Goal: Task Accomplishment & Management: Use online tool/utility

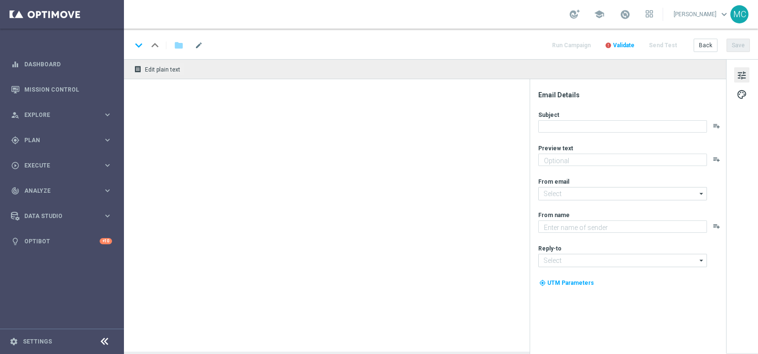
type textarea "🏆 Un mese [PERSON_NAME]. Solo su SISAL."
type textarea "Sisal"
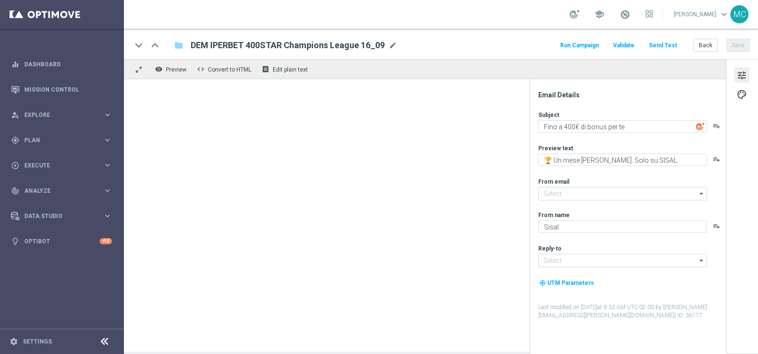
type input "[EMAIL_ADDRESS][DOMAIN_NAME]"
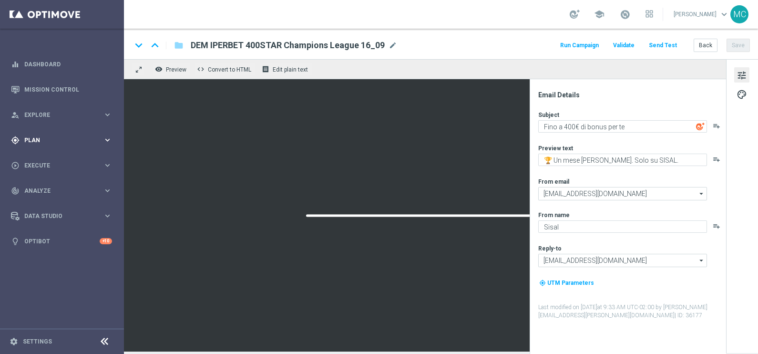
click at [104, 140] on icon "keyboard_arrow_right" at bounding box center [107, 139] width 9 height 9
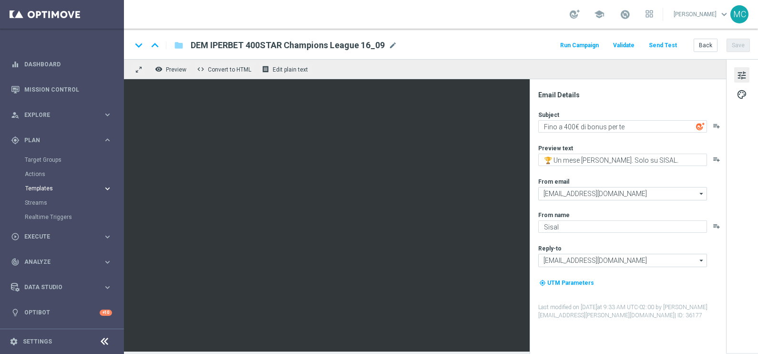
click at [106, 187] on icon "keyboard_arrow_right" at bounding box center [107, 188] width 9 height 9
click at [51, 207] on div "Optimail" at bounding box center [76, 202] width 93 height 14
click at [51, 203] on link "Optimail" at bounding box center [65, 203] width 70 height 8
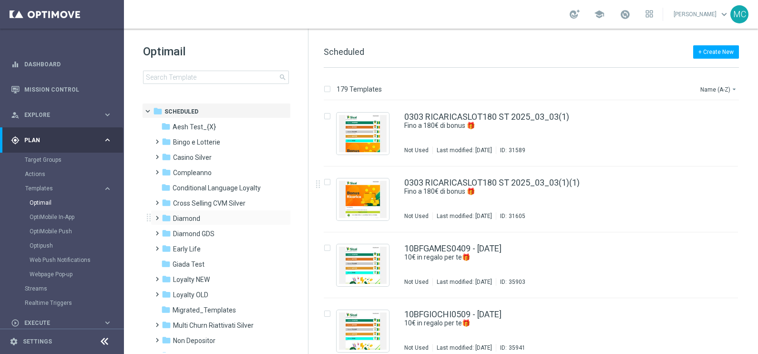
click at [156, 216] on span at bounding box center [155, 214] width 4 height 4
click at [163, 246] on span at bounding box center [165, 244] width 4 height 4
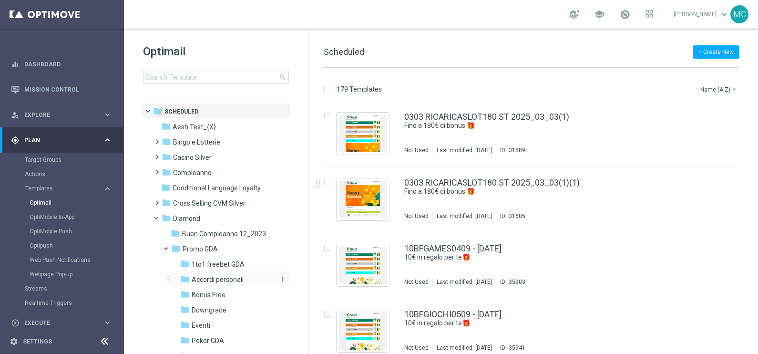
scroll to position [59, 0]
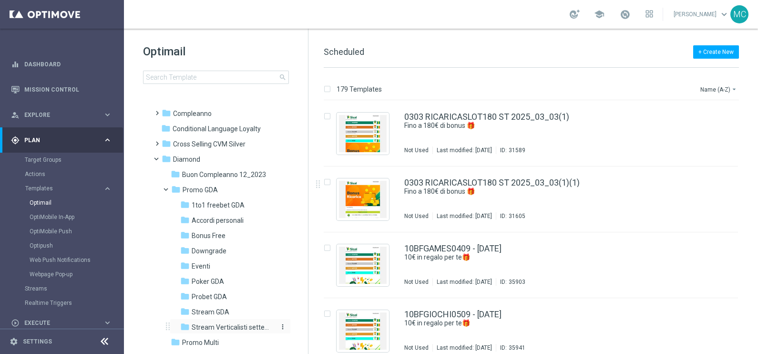
click at [210, 324] on span "Stream Verticalisti settembre 2025" at bounding box center [233, 327] width 82 height 9
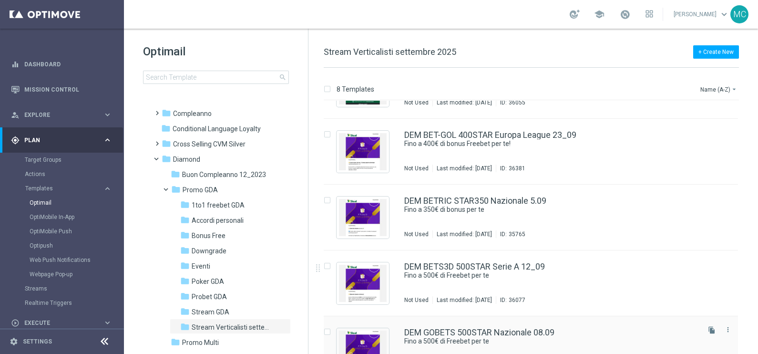
scroll to position [35, 0]
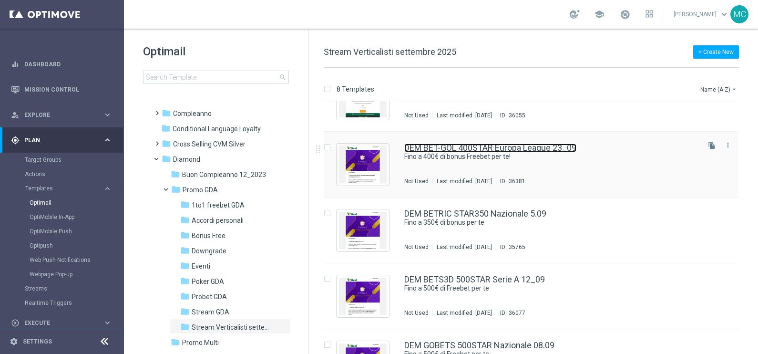
click at [458, 146] on link "DEM BET-GOL 400STAR Europa League 23_09" at bounding box center [490, 148] width 172 height 9
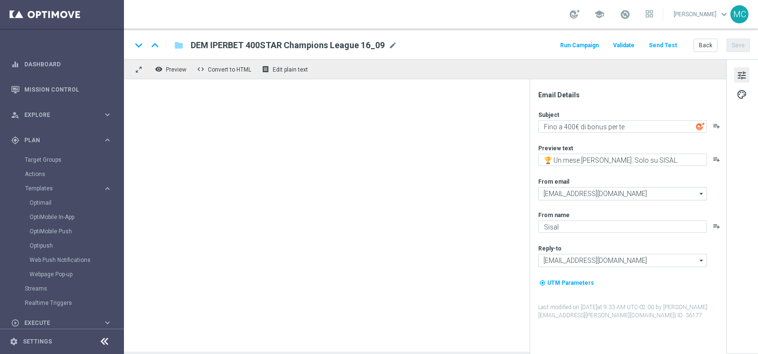
type textarea "Fino a 400€ di bonus Freebet per te!"
